Goal: Use online tool/utility

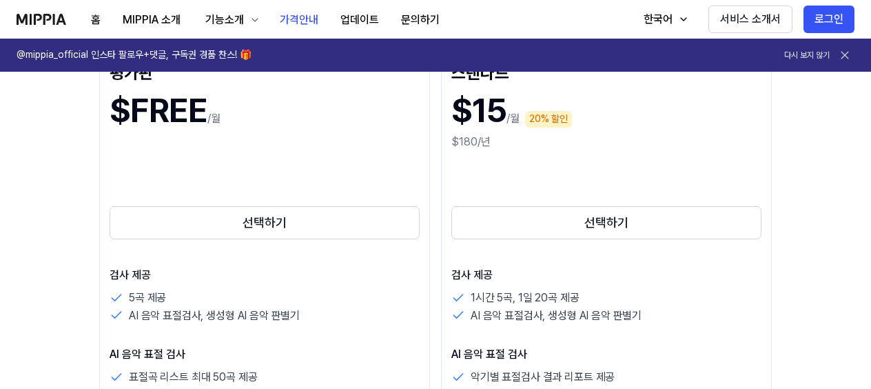
scroll to position [210, 0]
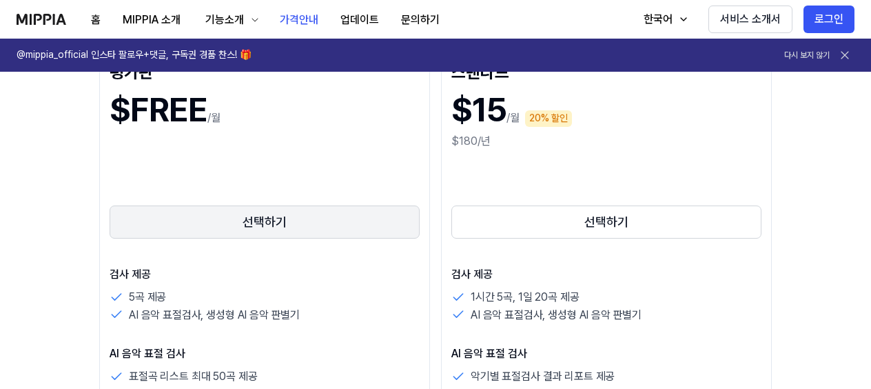
click at [339, 215] on button "선택하기" at bounding box center [265, 221] width 310 height 33
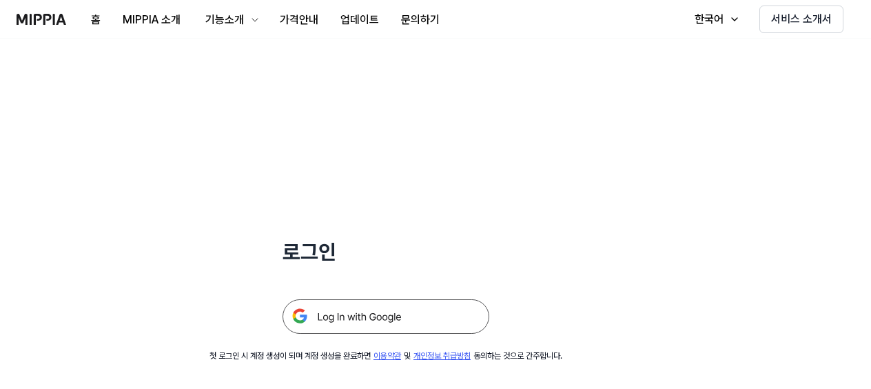
click at [329, 316] on img at bounding box center [385, 316] width 207 height 34
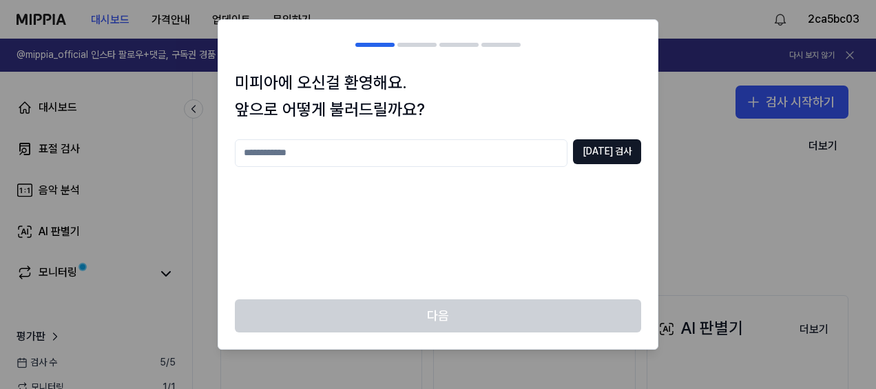
click at [466, 160] on input "text" at bounding box center [401, 153] width 333 height 28
type input "*"
type input "**********"
click at [607, 143] on button "중복 검사" at bounding box center [607, 151] width 68 height 25
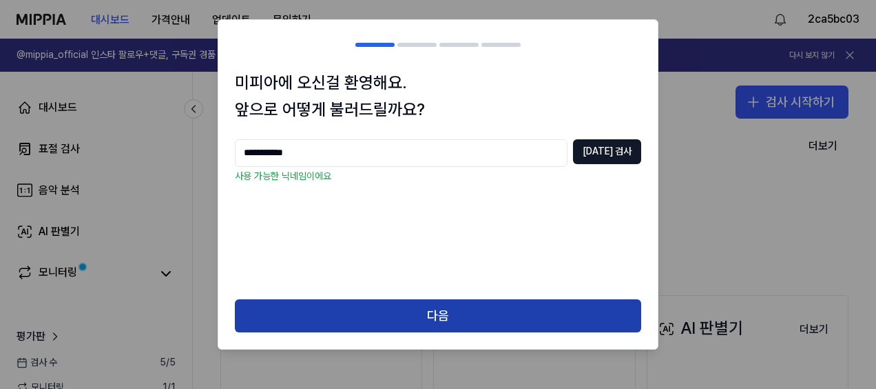
click at [444, 311] on button "다음" at bounding box center [438, 315] width 407 height 33
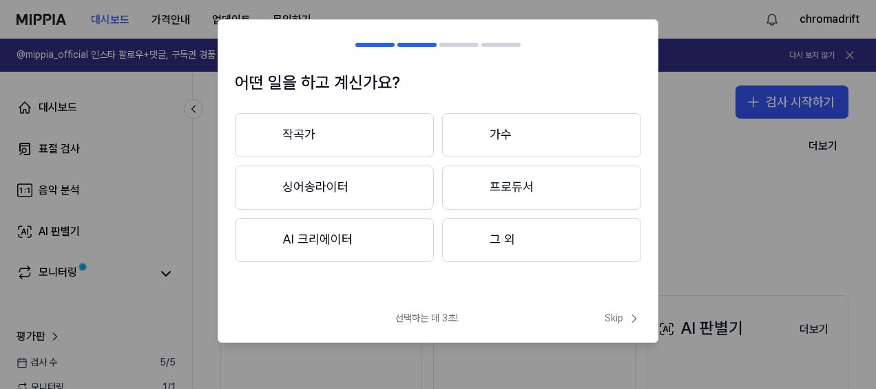
click at [486, 238] on button "그 외" at bounding box center [541, 240] width 199 height 44
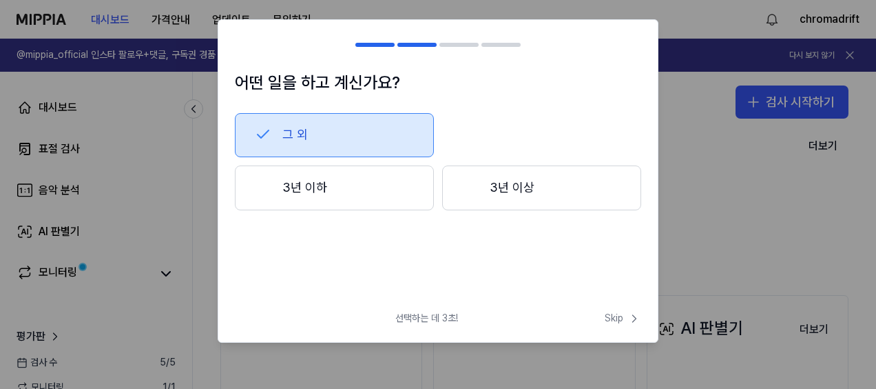
click at [414, 136] on button "그 외" at bounding box center [334, 135] width 199 height 44
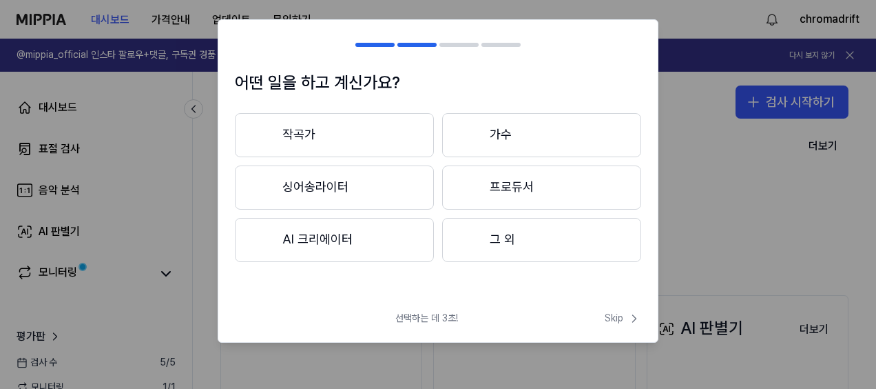
click at [473, 243] on div at bounding box center [470, 239] width 17 height 17
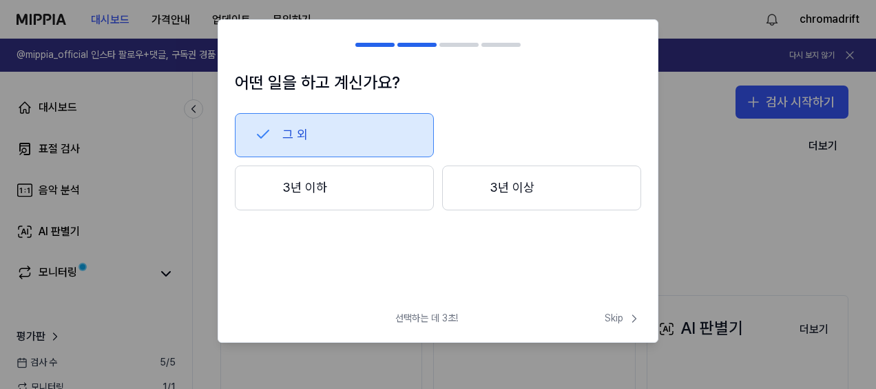
click at [357, 189] on button "3년 이하" at bounding box center [334, 187] width 199 height 45
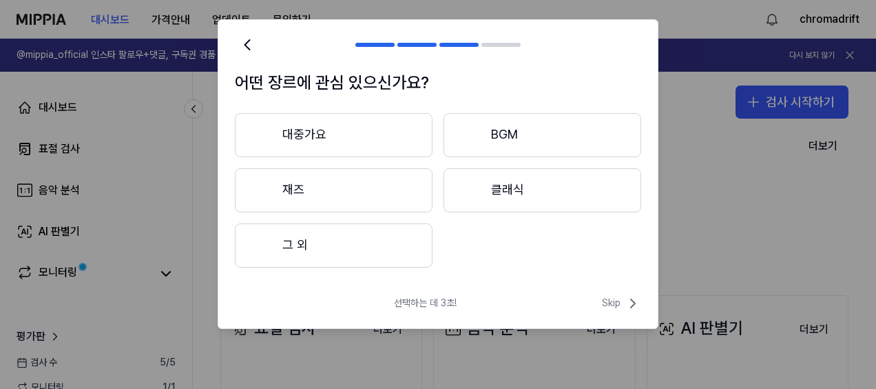
click at [349, 244] on button "그 외" at bounding box center [334, 245] width 198 height 44
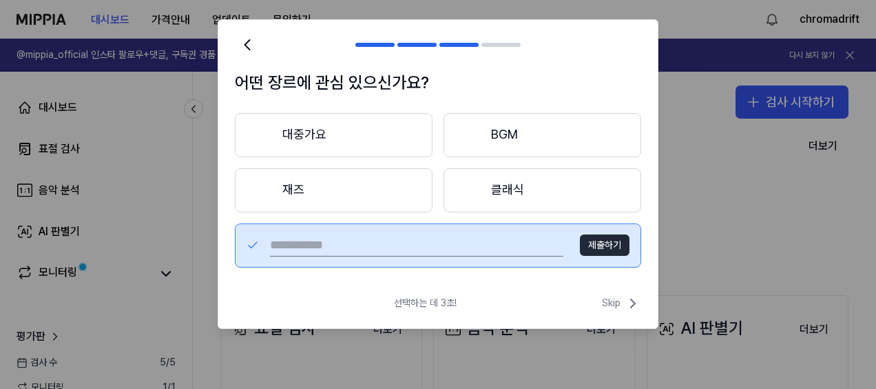
click at [344, 134] on button "대중가요" at bounding box center [334, 135] width 198 height 44
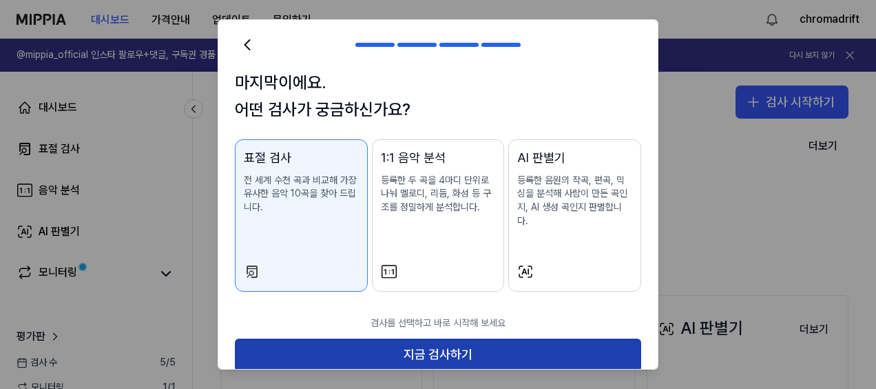
click at [343, 340] on button "지금 검사하기" at bounding box center [438, 354] width 407 height 33
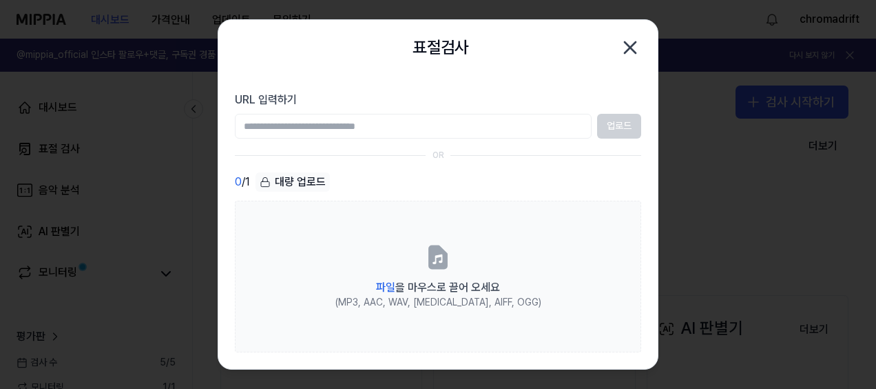
drag, startPoint x: 382, startPoint y: 110, endPoint x: 258, endPoint y: 37, distance: 144.5
click at [258, 37] on div "표절검사 닫기 URL 입력하기 업로드 OR 0 / 1 대량 업로드 파일 을 마우스로 끌어 오세요 (MP3, AAC, WAV, FLAC, AIF…" at bounding box center [438, 194] width 441 height 350
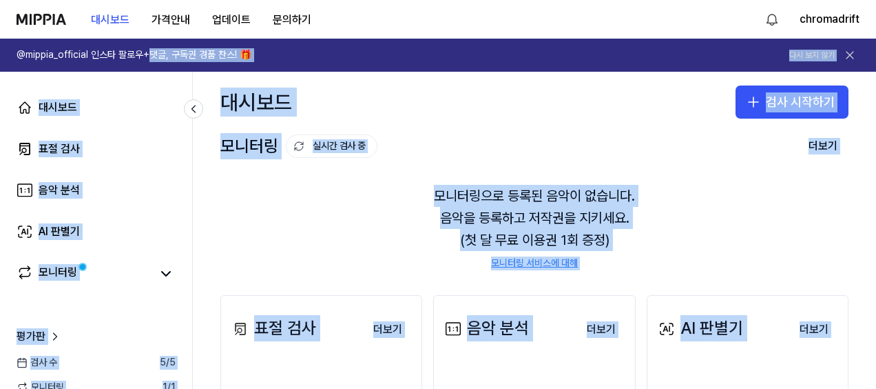
drag, startPoint x: 258, startPoint y: 37, endPoint x: 132, endPoint y: -14, distance: 135.6
drag, startPoint x: 132, startPoint y: -14, endPoint x: 172, endPoint y: 215, distance: 232.8
click at [172, 215] on link "AI 판별기" at bounding box center [96, 231] width 176 height 33
